Goal: Communication & Community: Answer question/provide support

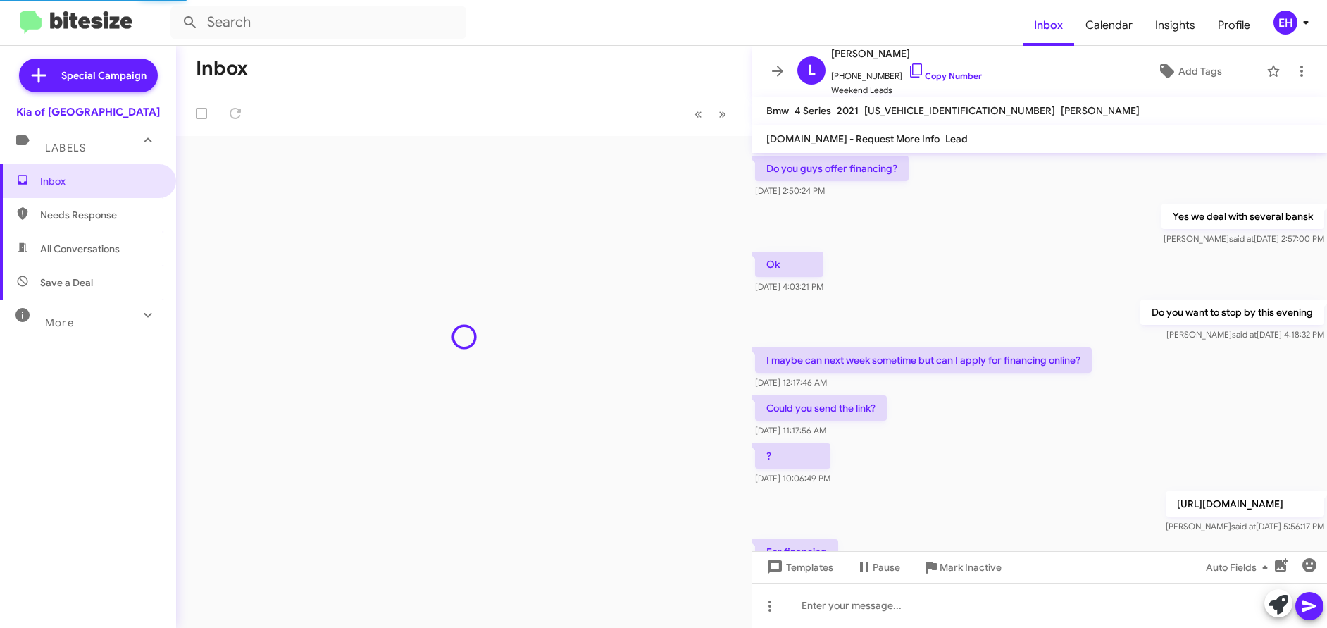
scroll to position [630, 0]
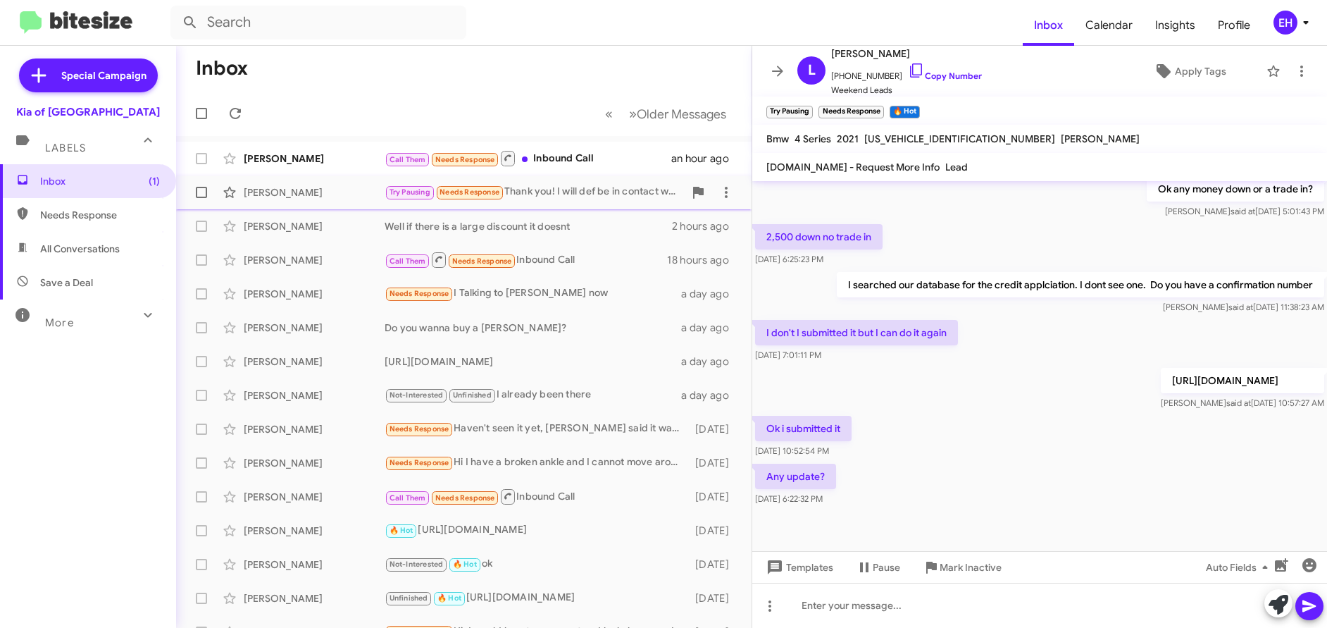
click at [604, 195] on div "Try Pausing Needs Response Thank you! I will def be in contact when I am ready" at bounding box center [534, 192] width 299 height 16
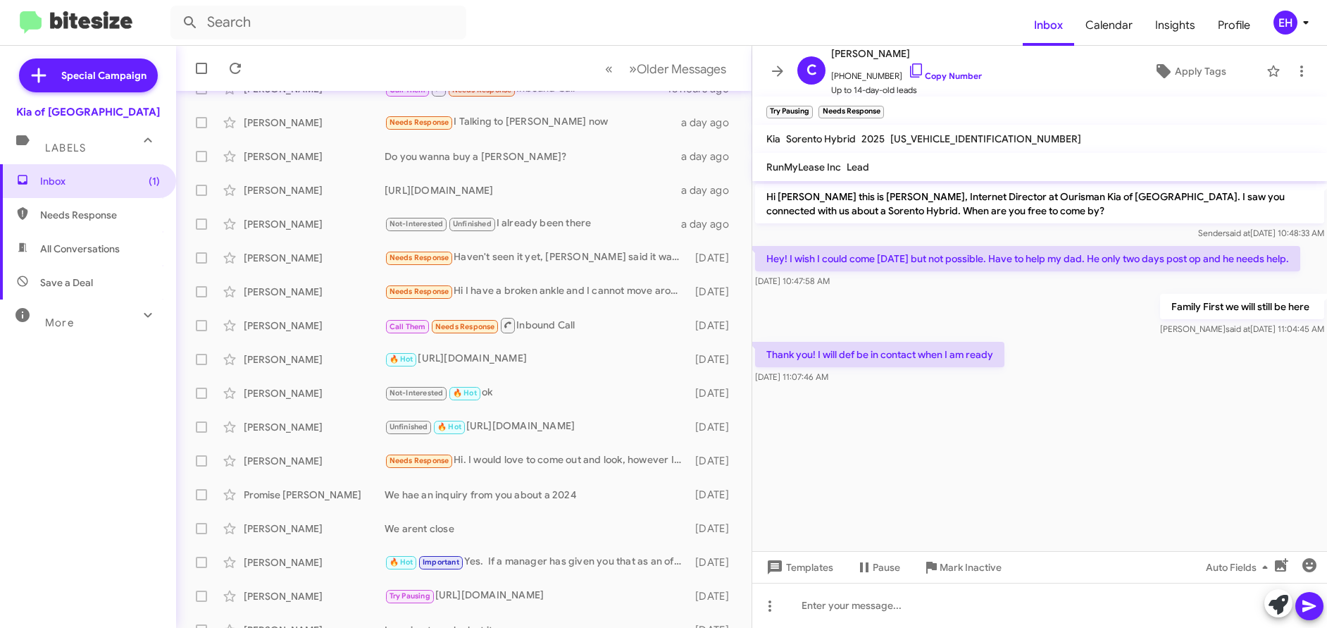
scroll to position [190, 0]
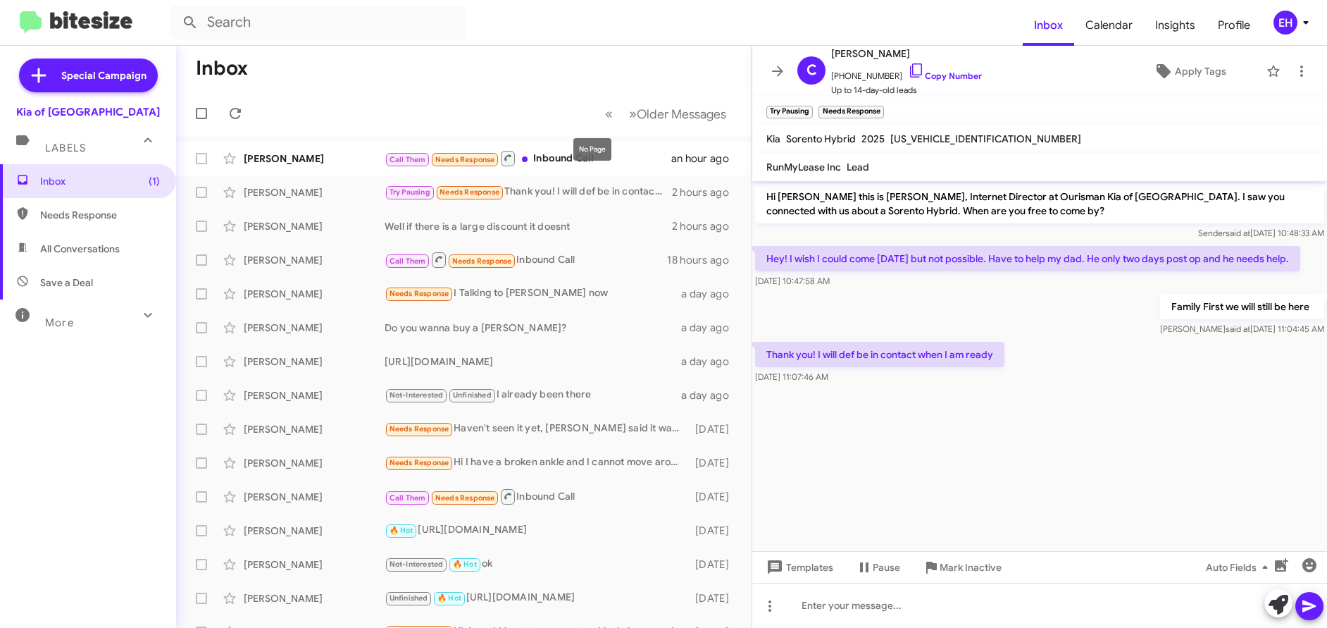
click at [582, 151] on div "No Page" at bounding box center [592, 149] width 38 height 23
drag, startPoint x: 552, startPoint y: 177, endPoint x: 563, endPoint y: 153, distance: 26.8
click at [553, 175] on span "[PERSON_NAME] Try Pausing Needs Response Thank you! I will def be in contact wh…" at bounding box center [463, 192] width 575 height 34
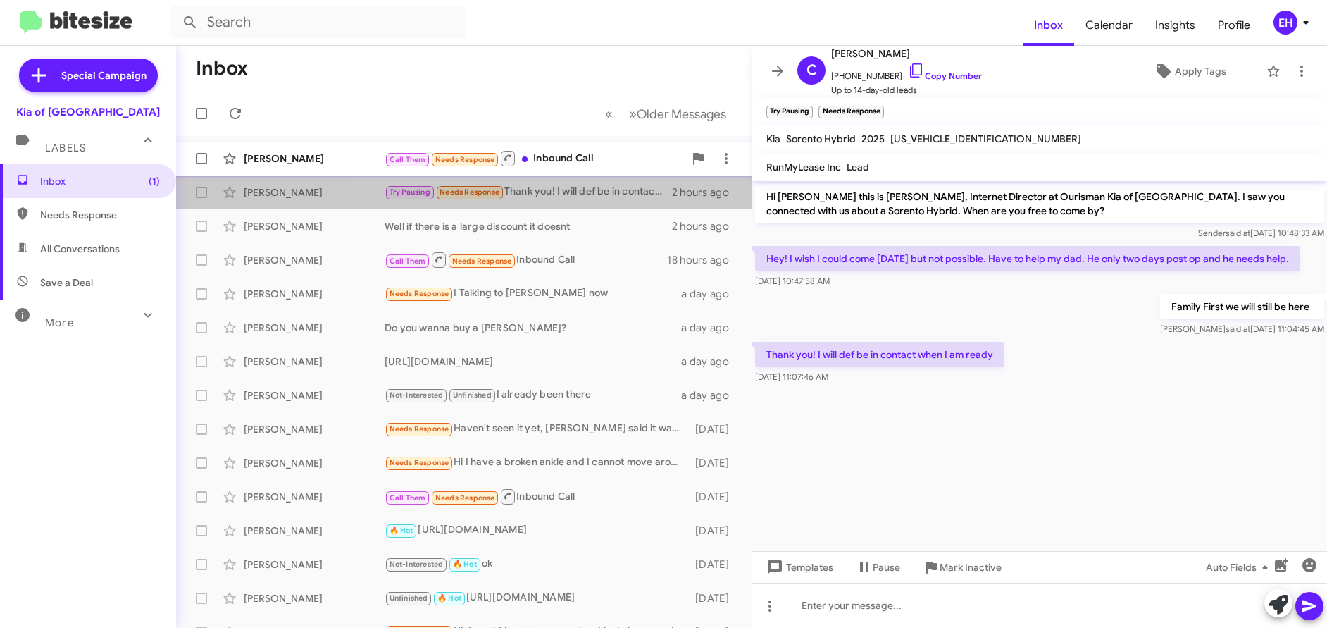
click at [563, 152] on div "Call Them Needs Response Inbound Call" at bounding box center [534, 158] width 299 height 18
